Goal: Task Accomplishment & Management: Use online tool/utility

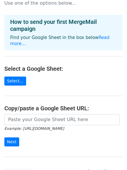
scroll to position [29, 0]
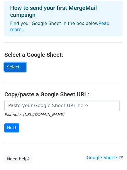
click at [13, 63] on link "Select..." at bounding box center [15, 67] width 22 height 9
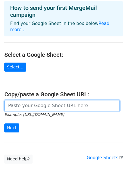
click at [26, 101] on input "url" at bounding box center [62, 105] width 116 height 11
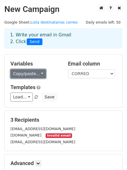
click at [37, 75] on link "Copy/paste..." at bounding box center [28, 73] width 36 height 9
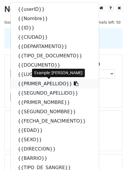
click at [38, 85] on link "{{PRIMER_APELLIDO}}" at bounding box center [55, 83] width 88 height 9
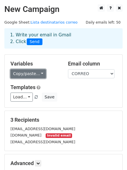
click at [39, 73] on link "Copy/paste..." at bounding box center [28, 73] width 36 height 9
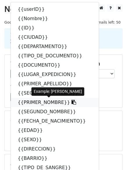
click at [32, 102] on link "{{PRIMER_NOMBRE}}" at bounding box center [55, 102] width 88 height 9
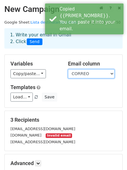
click at [110, 73] on select "userID Nombre ID CIUDAD DEPARTAMENTO TIPO_DE_DOCUMENTO DOCUMENTO LUGAR_EXPEDICI…" at bounding box center [91, 73] width 47 height 9
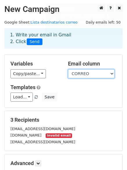
click at [110, 73] on select "userID Nombre ID CIUDAD DEPARTAMENTO TIPO_DE_DOCUMENTO DOCUMENTO LUGAR_EXPEDICI…" at bounding box center [91, 73] width 47 height 9
click at [109, 73] on select "userID Nombre ID CIUDAD DEPARTAMENTO TIPO_DE_DOCUMENTO DOCUMENTO LUGAR_EXPEDICI…" at bounding box center [91, 73] width 47 height 9
click at [68, 69] on select "userID Nombre ID CIUDAD DEPARTAMENTO TIPO_DE_DOCUMENTO DOCUMENTO LUGAR_EXPEDICI…" at bounding box center [91, 73] width 47 height 9
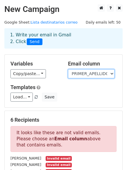
click at [110, 73] on select "userID Nombre ID CIUDAD DEPARTAMENTO TIPO_DE_DOCUMENTO DOCUMENTO LUGAR_EXPEDICI…" at bounding box center [91, 73] width 47 height 9
select select "CORREO"
click at [68, 69] on select "userID Nombre ID CIUDAD DEPARTAMENTO TIPO_DE_DOCUMENTO DOCUMENTO LUGAR_EXPEDICI…" at bounding box center [91, 73] width 47 height 9
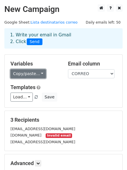
click at [36, 74] on link "Copy/paste..." at bounding box center [28, 73] width 36 height 9
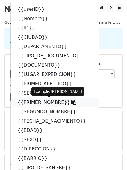
click at [72, 102] on icon at bounding box center [74, 102] width 5 height 5
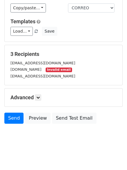
scroll to position [69, 0]
